Goal: Information Seeking & Learning: Learn about a topic

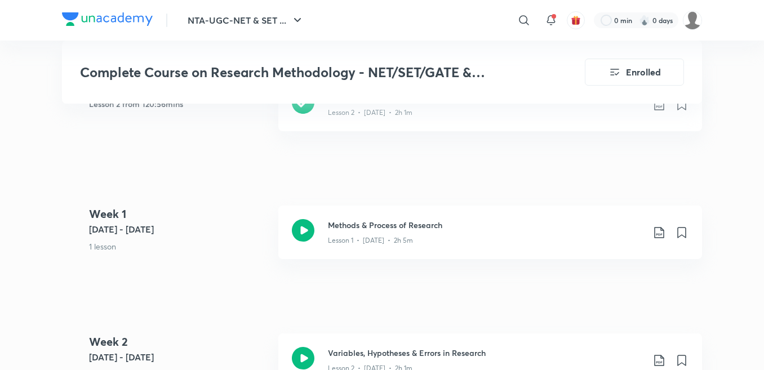
scroll to position [592, 0]
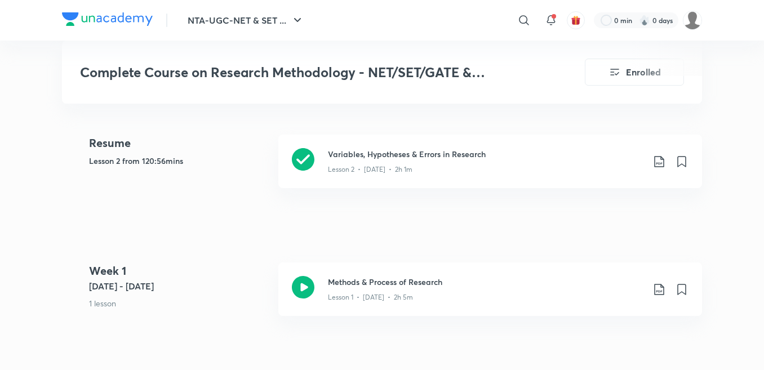
scroll to position [540, 0]
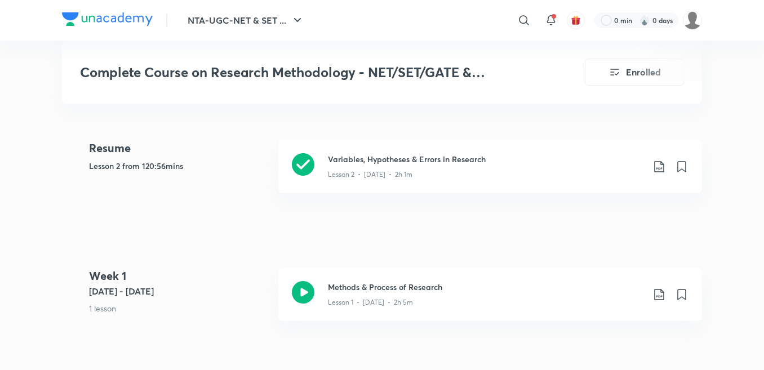
click at [175, 157] on h4 "Resume" at bounding box center [179, 148] width 180 height 17
click at [386, 167] on div "Lesson 2 • [DATE] • 2h 1m" at bounding box center [486, 172] width 316 height 15
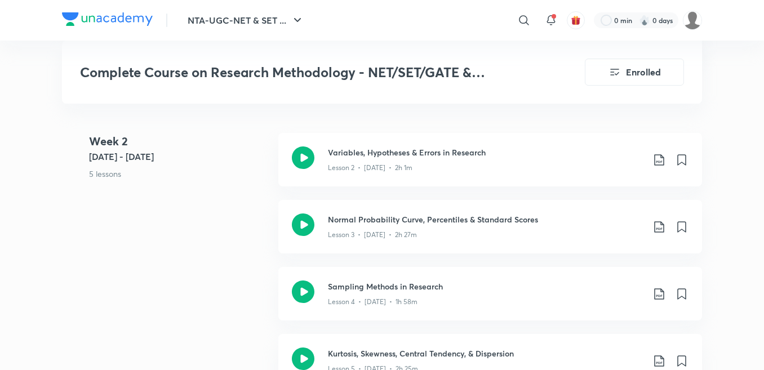
scroll to position [807, 0]
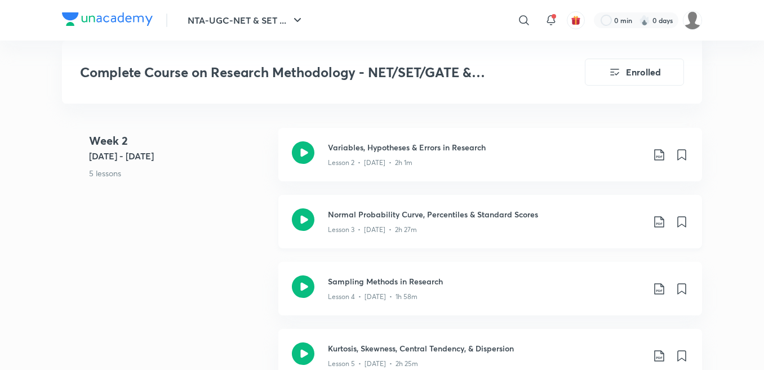
click at [370, 219] on h3 "Normal Probability Curve, Percentiles & Standard Scores" at bounding box center [486, 214] width 316 height 12
